Goal: Task Accomplishment & Management: Complete application form

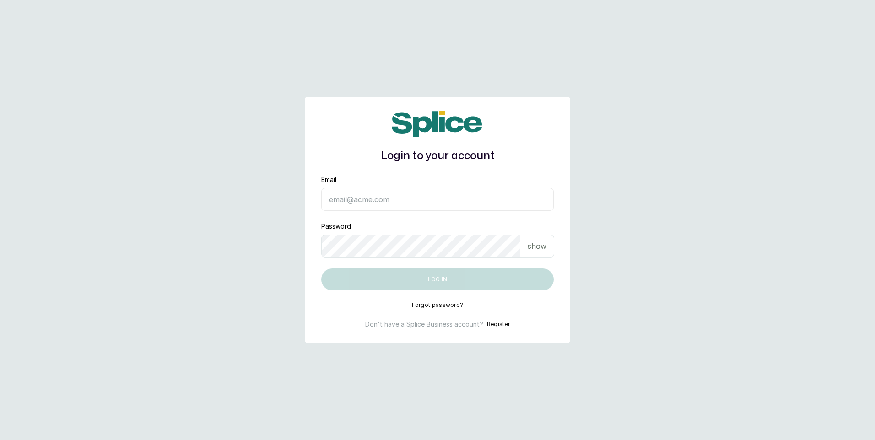
type input "[EMAIL_ADDRESS][DOMAIN_NAME]"
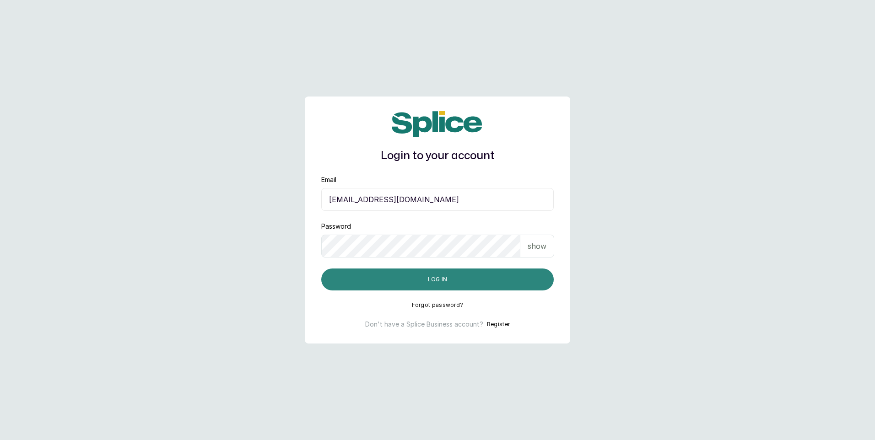
click at [413, 282] on button "Log in" at bounding box center [437, 280] width 232 height 22
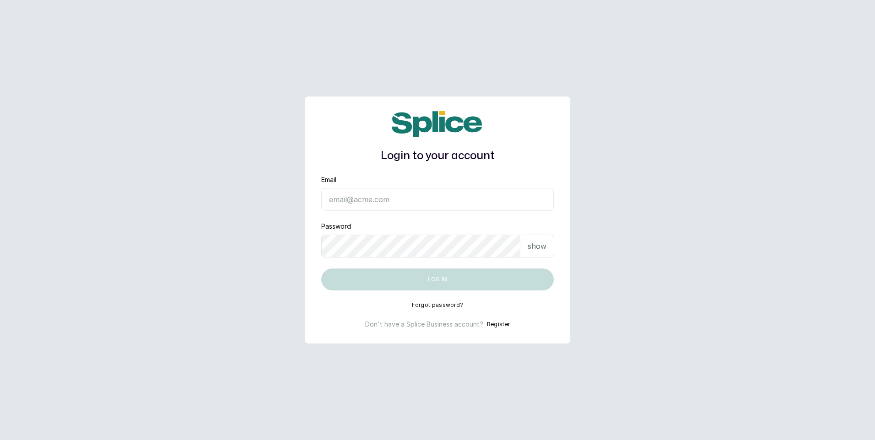
type input "[EMAIL_ADDRESS][DOMAIN_NAME]"
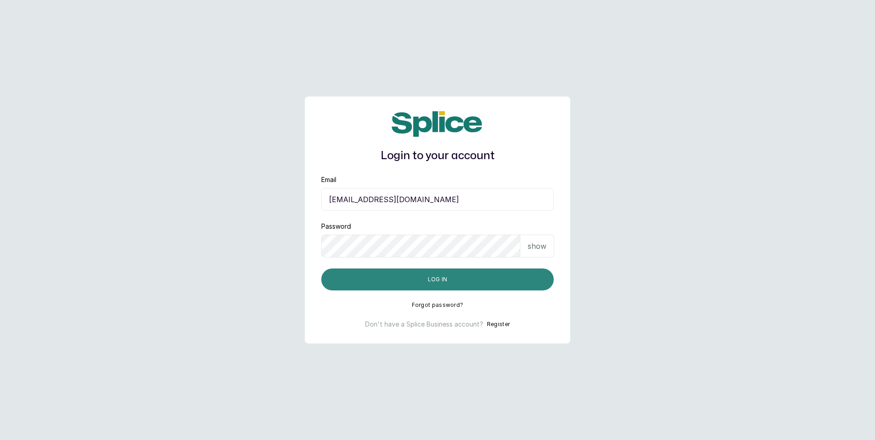
click at [421, 275] on button "Log in" at bounding box center [437, 280] width 232 height 22
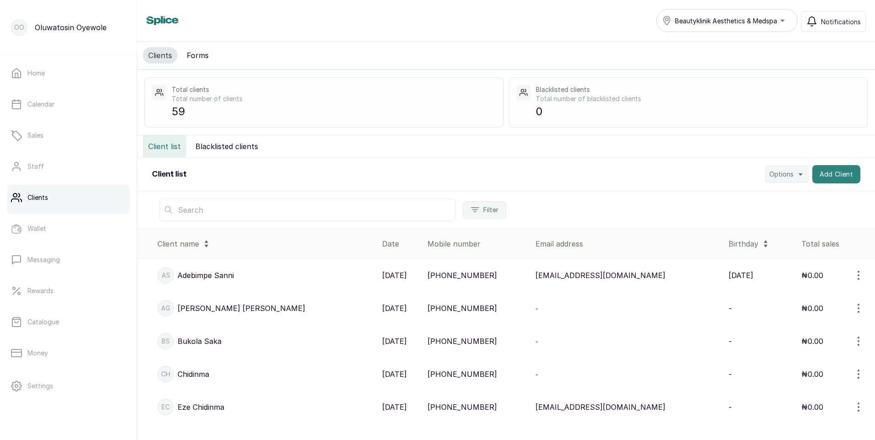
click at [822, 171] on button "Add Client" at bounding box center [836, 174] width 49 height 18
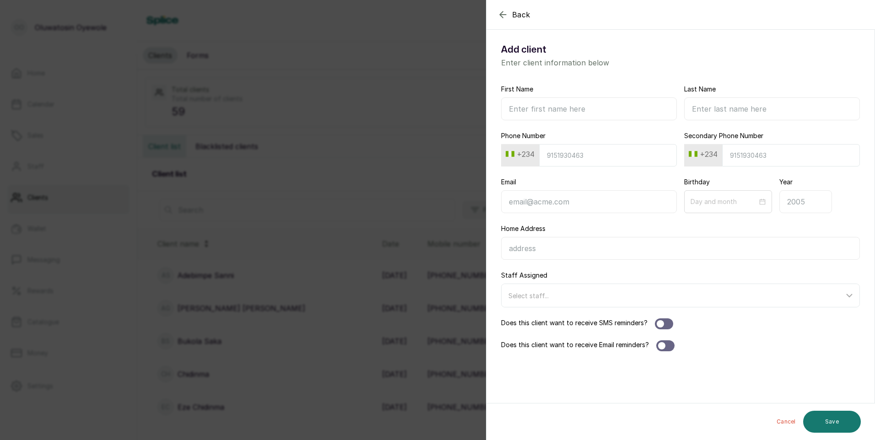
click at [551, 106] on input "First Name" at bounding box center [589, 108] width 176 height 23
type input "Uchechi"
click at [743, 111] on input "Last Name" at bounding box center [772, 108] width 176 height 23
type input "Anamelechi"
click at [562, 159] on input "Phone Number" at bounding box center [608, 155] width 138 height 22
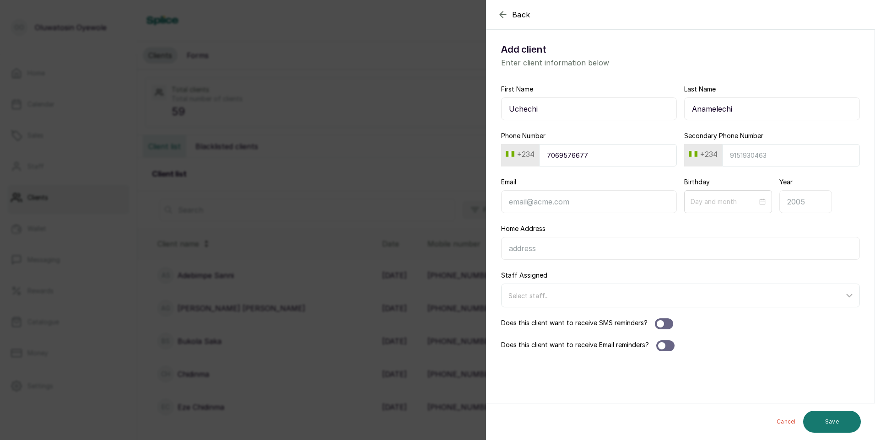
type input "7069576677"
click at [731, 155] on input "Secondary Phone Number" at bounding box center [791, 155] width 138 height 22
click at [529, 205] on input "Email" at bounding box center [589, 201] width 176 height 23
type input "anamelechi.uchechi@gmail.com"
click at [708, 202] on input at bounding box center [724, 202] width 67 height 10
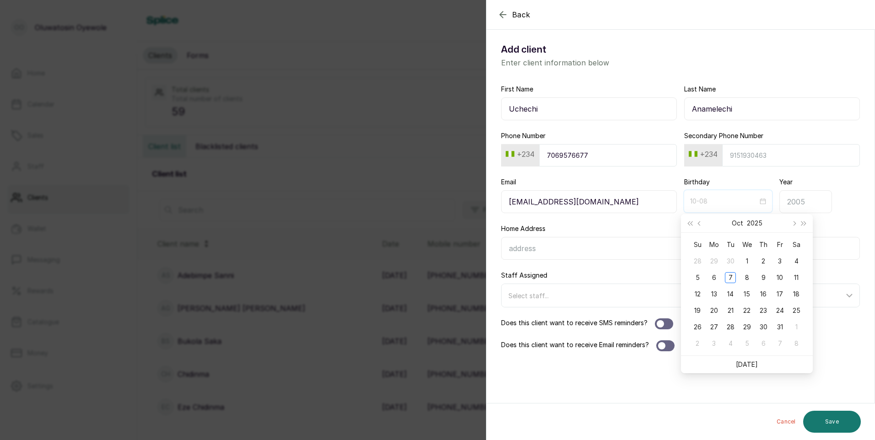
type input "09-30"
click at [735, 226] on button "Oct" at bounding box center [737, 223] width 11 height 18
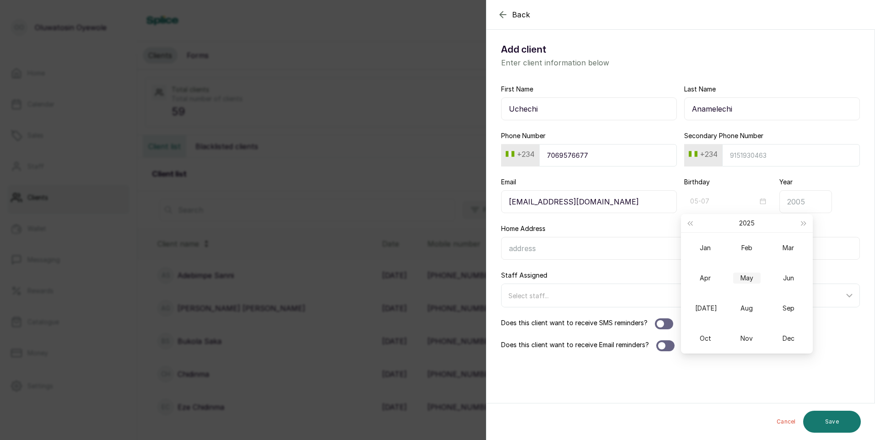
click at [751, 278] on div "May" at bounding box center [746, 278] width 27 height 11
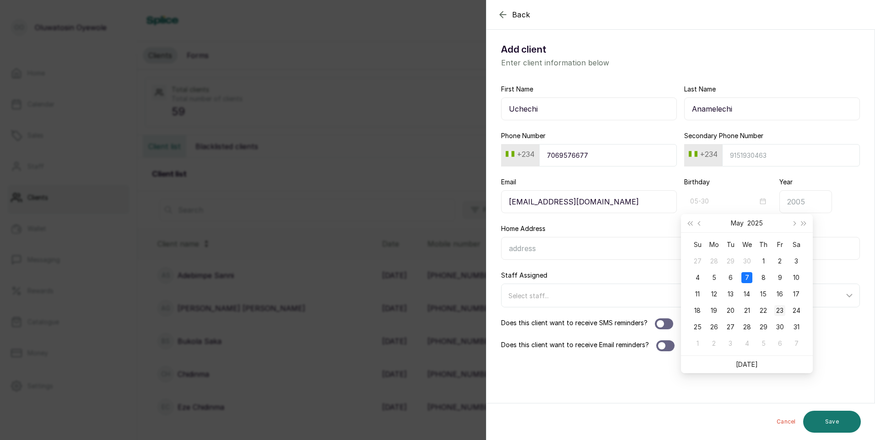
type input "05-23"
click at [779, 312] on div "23" at bounding box center [779, 310] width 11 height 11
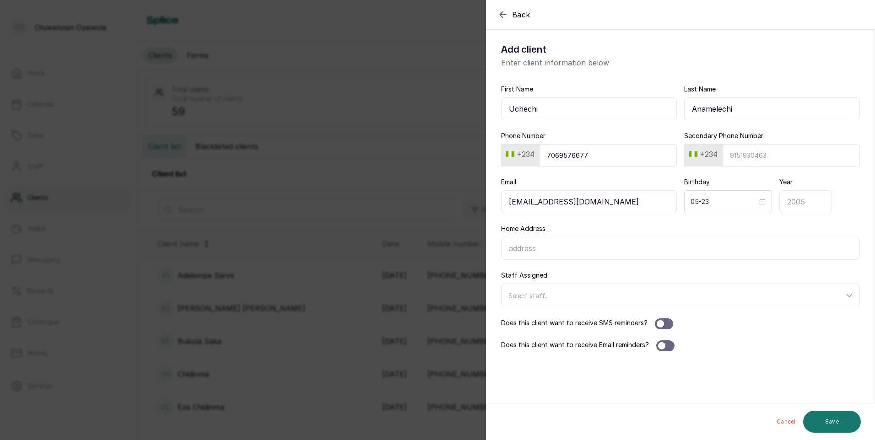
click at [796, 204] on input "Year" at bounding box center [805, 201] width 53 height 23
type input "1998"
click at [542, 255] on input "Home Address" at bounding box center [680, 248] width 359 height 23
type input "28 Akinkumi Street, Surulere Lagos"
click at [670, 324] on div at bounding box center [664, 324] width 18 height 11
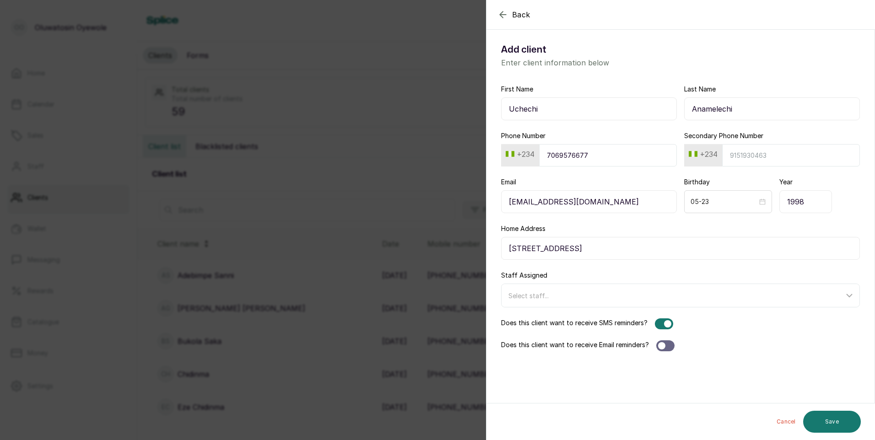
drag, startPoint x: 672, startPoint y: 347, endPoint x: 684, endPoint y: 354, distance: 13.6
click at [678, 351] on div "Does this client want to receive Email reminders?" at bounding box center [680, 345] width 359 height 11
click at [829, 426] on button "Save" at bounding box center [832, 422] width 58 height 22
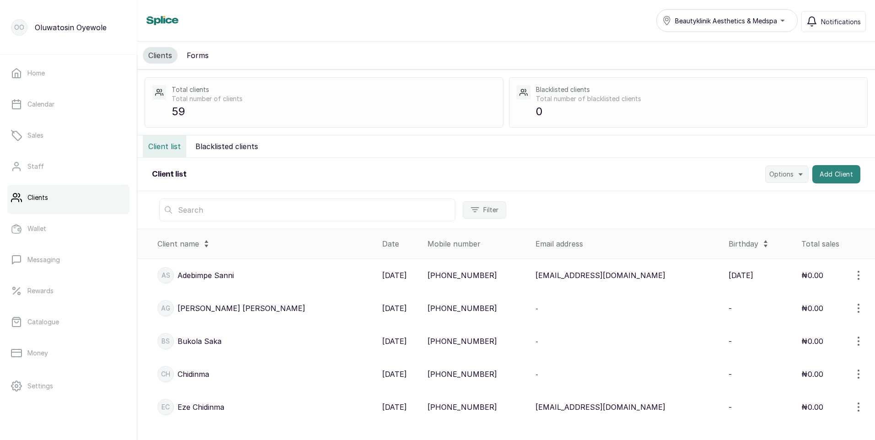
click at [833, 173] on button "Add Client" at bounding box center [836, 174] width 49 height 18
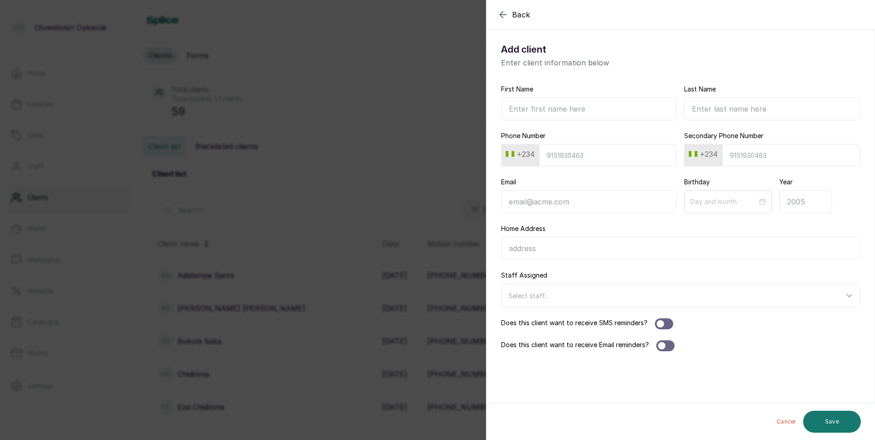
click at [629, 109] on input "First Name" at bounding box center [589, 108] width 176 height 23
type input "Christy"
click at [704, 105] on input "Last Name" at bounding box center [772, 108] width 176 height 23
type input "Ogazie"
click at [562, 157] on input "Phone Number" at bounding box center [608, 155] width 138 height 22
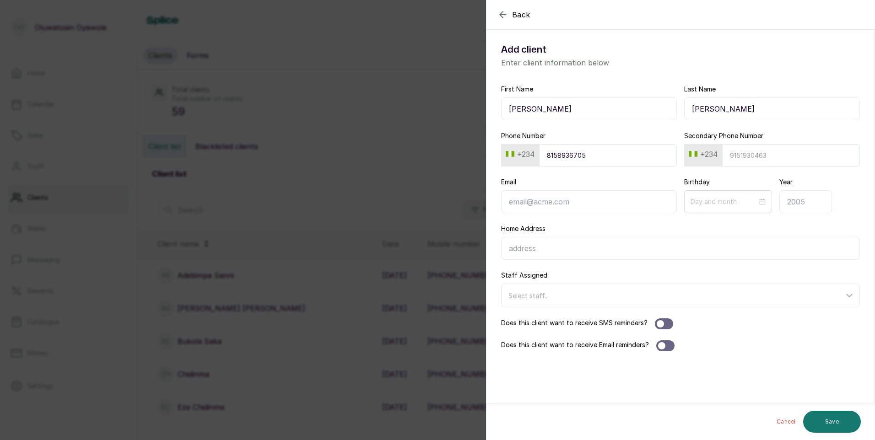
type input "8158936705"
click at [794, 201] on input "Year" at bounding box center [805, 201] width 53 height 23
type input "1995"
click at [536, 254] on input "Home Address" at bounding box center [680, 248] width 359 height 23
type input "Road 32 House 3H Ikota Estate Lagos"
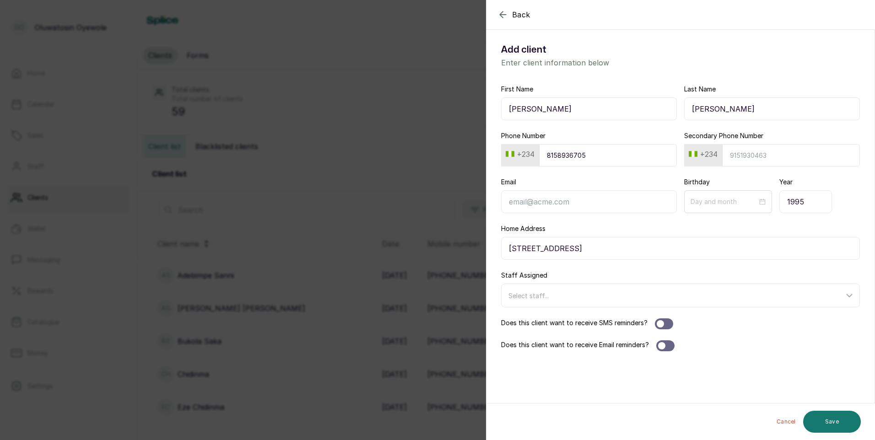
click at [809, 204] on input "1995" at bounding box center [805, 201] width 53 height 23
type input "1"
type input "2000"
click at [585, 203] on input "Email" at bounding box center [589, 201] width 176 height 23
type input "nekkygirl@ymail.com"
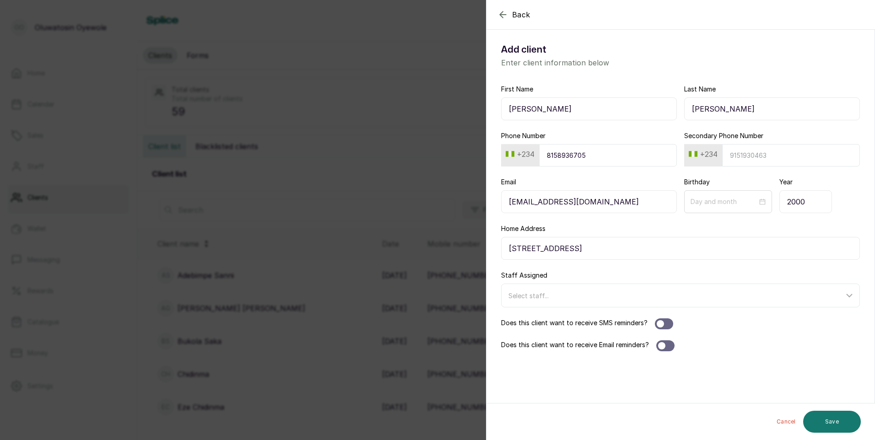
click at [673, 320] on div "Does this client want to receive SMS reminders?" at bounding box center [680, 324] width 359 height 11
click at [837, 423] on button "Save" at bounding box center [832, 422] width 58 height 22
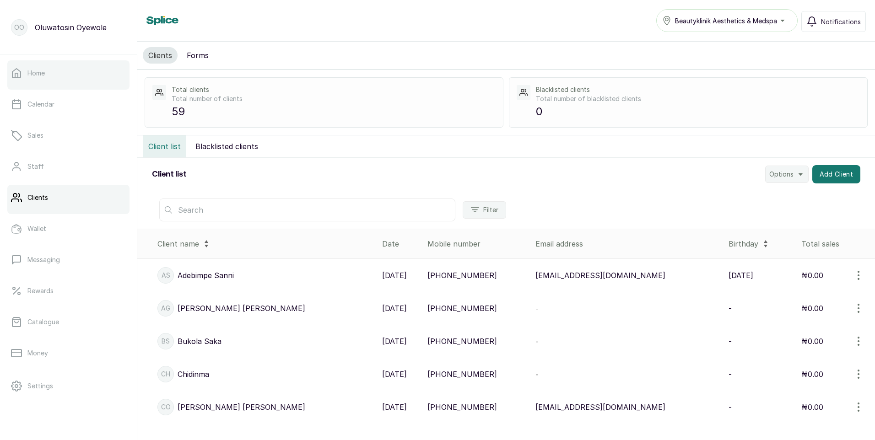
click at [52, 77] on link "Home" at bounding box center [68, 73] width 122 height 26
